Goal: Task Accomplishment & Management: Use online tool/utility

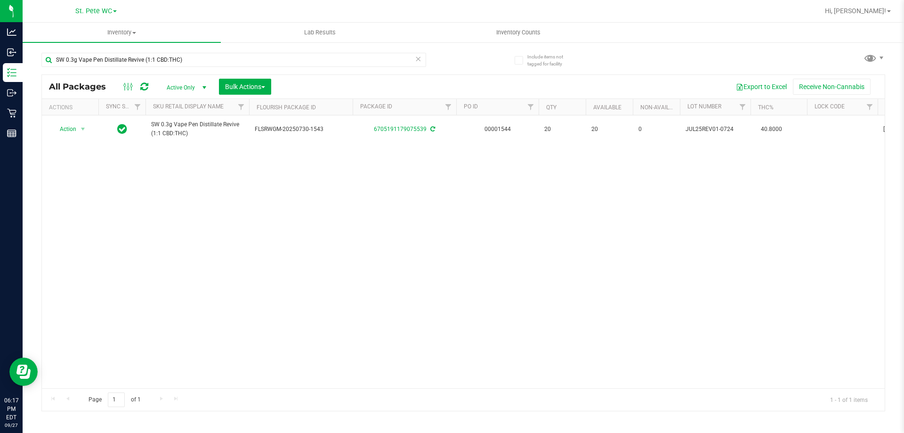
click at [381, 65] on input "SW 0.3g Vape Pen Distillate Revive (1:1 CBD:THC)" at bounding box center [233, 60] width 385 height 14
drag, startPoint x: 0, startPoint y: 0, endPoint x: 380, endPoint y: 64, distance: 385.3
click at [380, 65] on input "SW 0.3g Vape Pen Distillate Revive (1:1 CBD:THC)" at bounding box center [233, 60] width 385 height 14
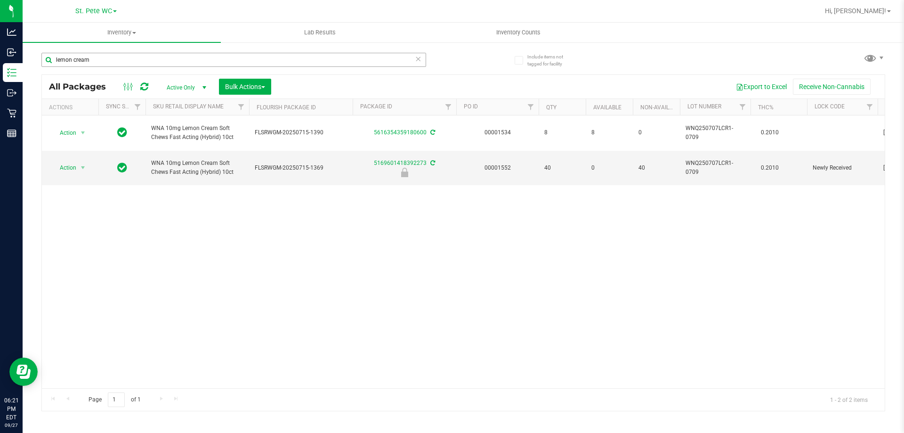
click at [154, 63] on input "lemon cream" at bounding box center [233, 60] width 385 height 14
click at [158, 60] on input "lemon cream" at bounding box center [233, 60] width 385 height 14
click at [158, 59] on input "lemon cream" at bounding box center [233, 60] width 385 height 14
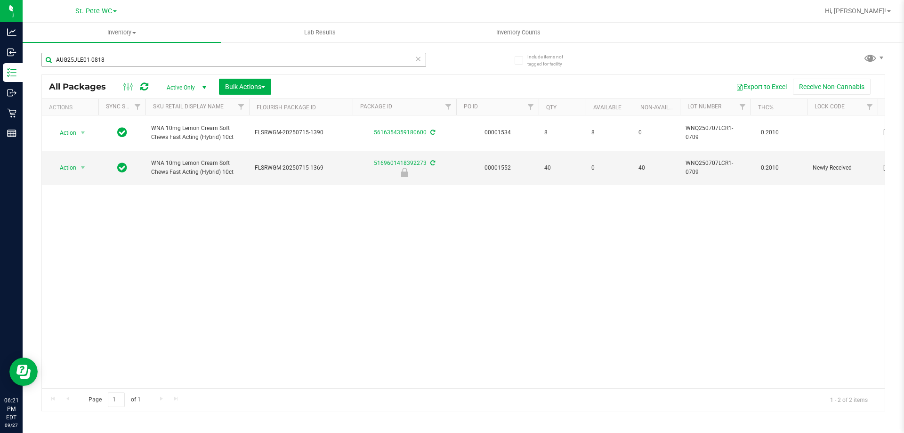
type input "AUG25JLE01-0818"
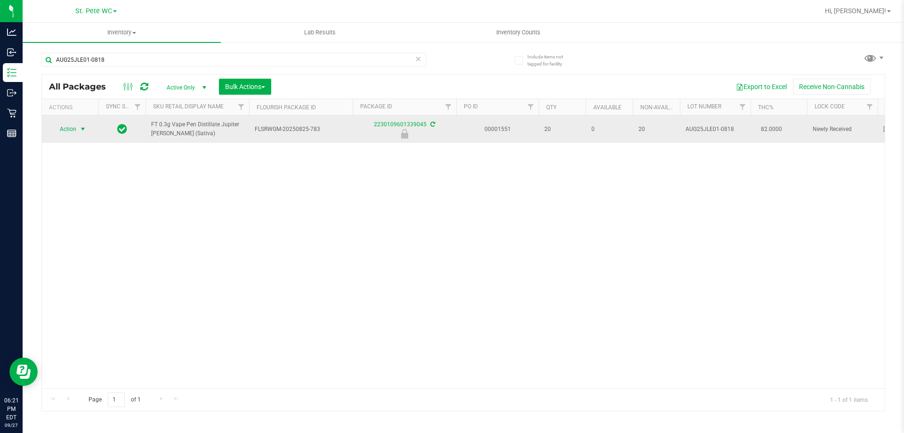
click at [67, 133] on span "Action" at bounding box center [63, 128] width 25 height 13
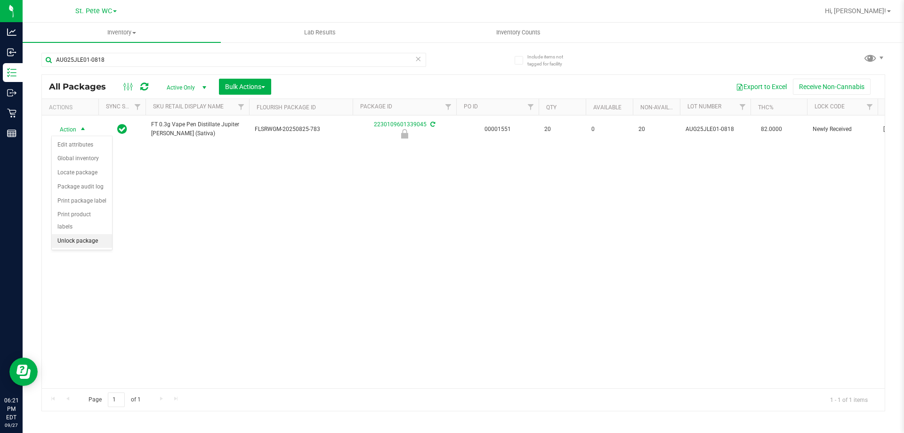
click at [73, 234] on li "Unlock package" at bounding box center [82, 241] width 60 height 14
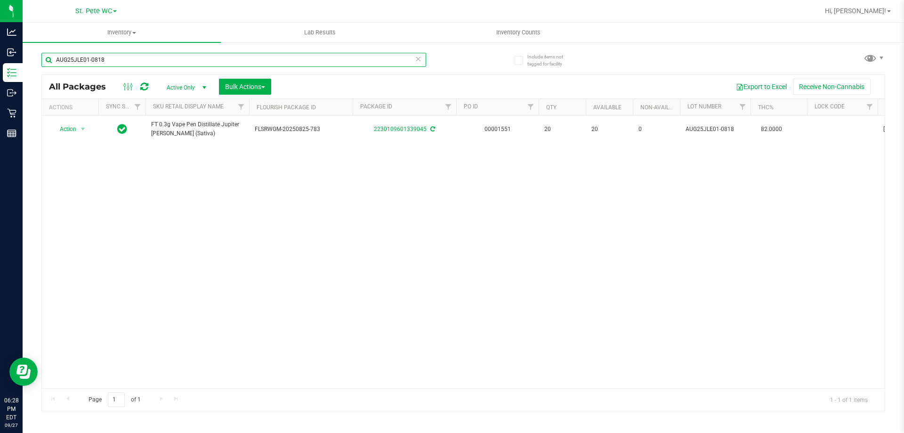
click at [119, 53] on input "AUG25JLE01-0818" at bounding box center [233, 60] width 385 height 14
click at [118, 53] on input "AUG25JLE01-0818" at bounding box center [233, 60] width 385 height 14
type input "bic"
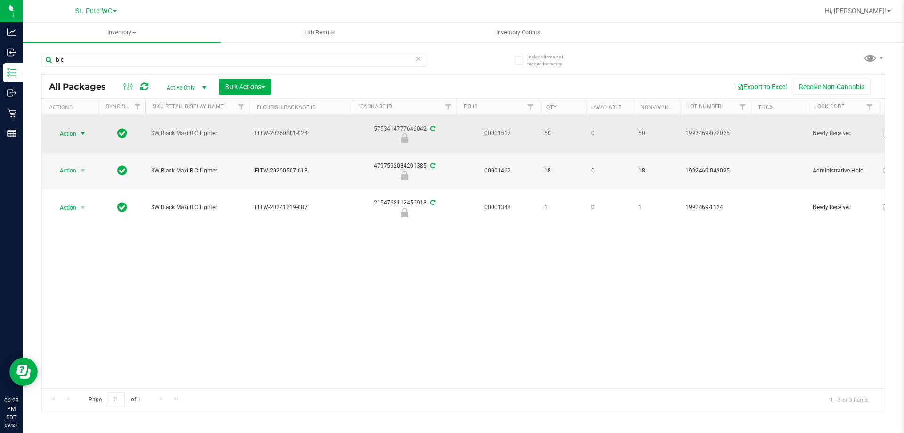
click at [81, 130] on span "select" at bounding box center [83, 134] width 8 height 8
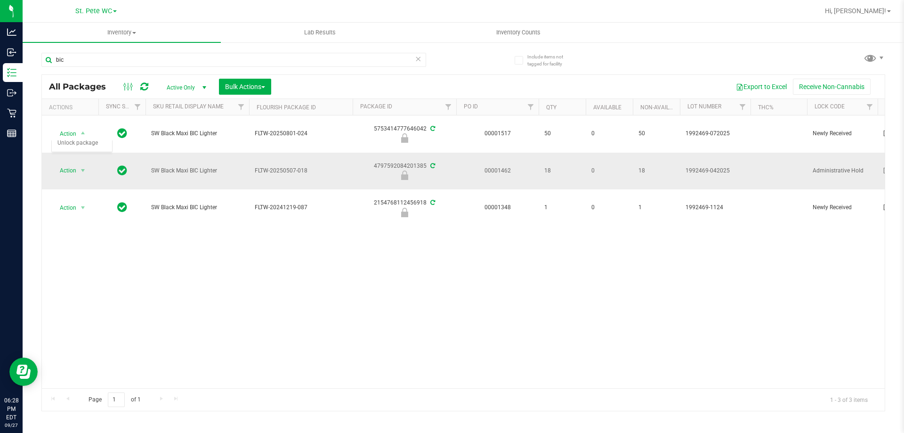
click at [210, 168] on span "SW Black Maxi BIC Lighter" at bounding box center [197, 170] width 92 height 9
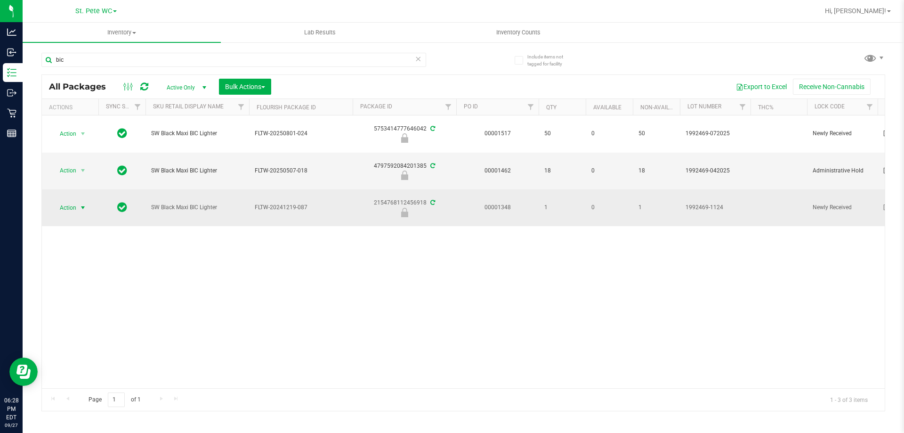
click at [68, 210] on span "Action" at bounding box center [63, 207] width 25 height 13
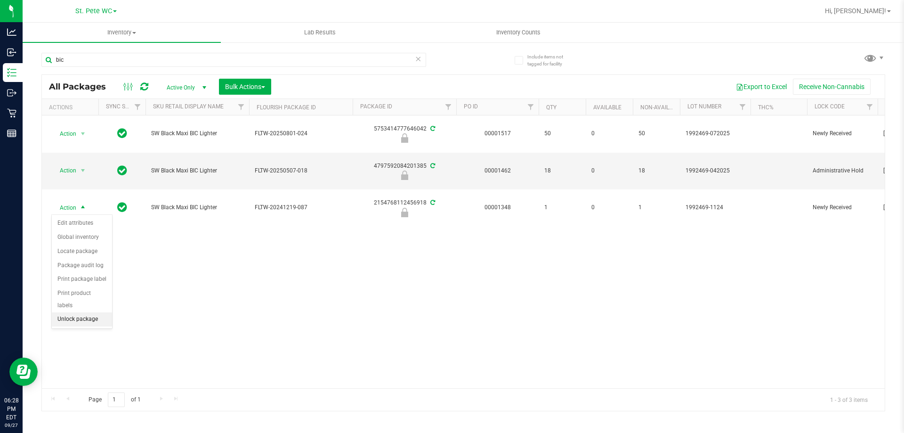
drag, startPoint x: 84, startPoint y: 310, endPoint x: 87, endPoint y: 306, distance: 5.4
click at [84, 312] on li "Unlock package" at bounding box center [82, 319] width 60 height 14
